Goal: Navigation & Orientation: Find specific page/section

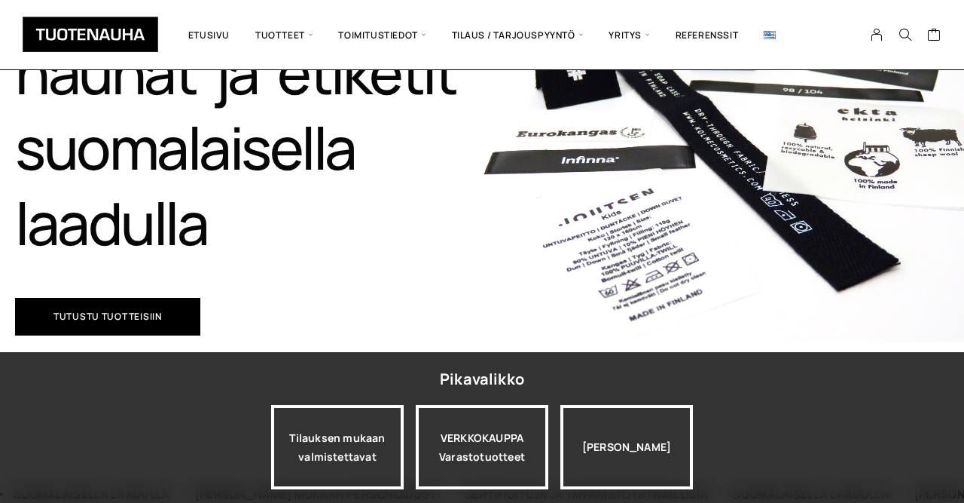
scroll to position [235, 0]
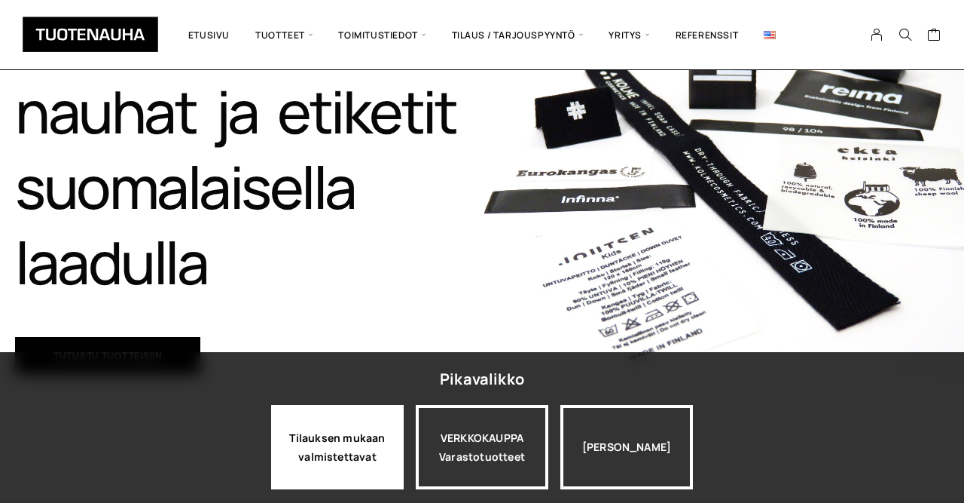
click at [331, 443] on div "Tilauksen mukaan valmistettavat" at bounding box center [337, 447] width 133 height 84
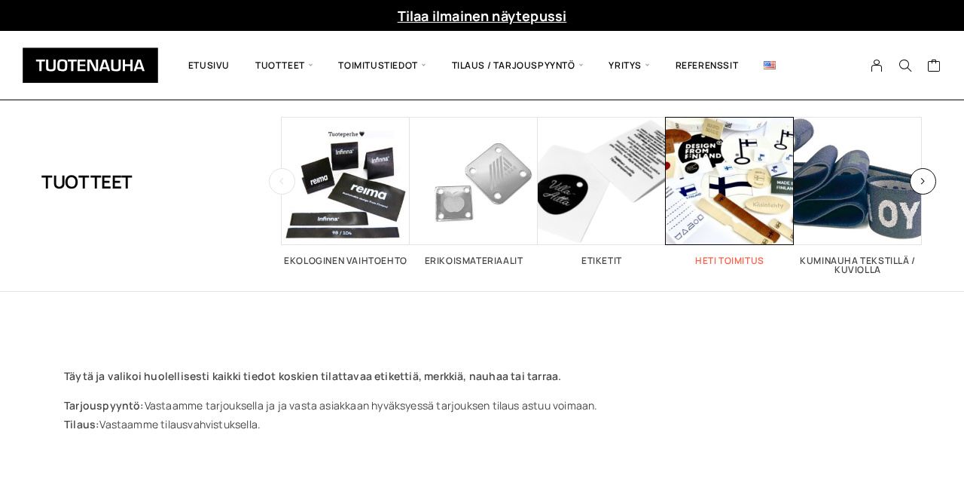
click at [735, 259] on h2 "Heti toimitus 52" at bounding box center [730, 260] width 128 height 9
